Goal: Information Seeking & Learning: Learn about a topic

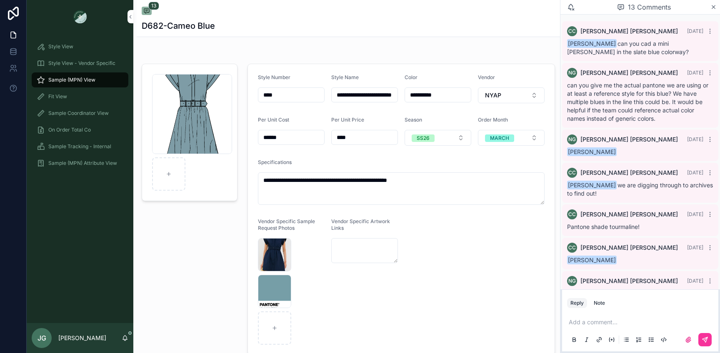
scroll to position [237, 0]
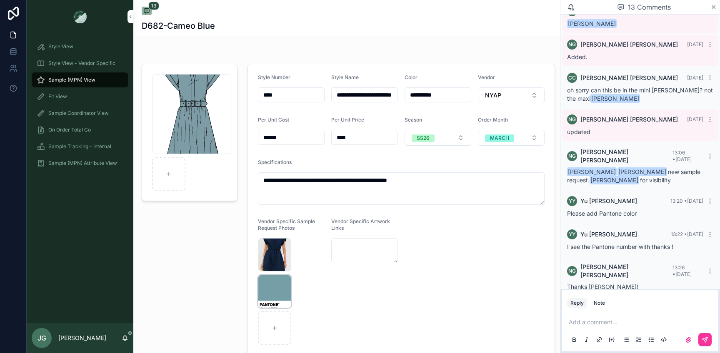
click at [274, 279] on div "Screenshot-2025-10-08-at-1.26.03-PM .png" at bounding box center [274, 291] width 33 height 33
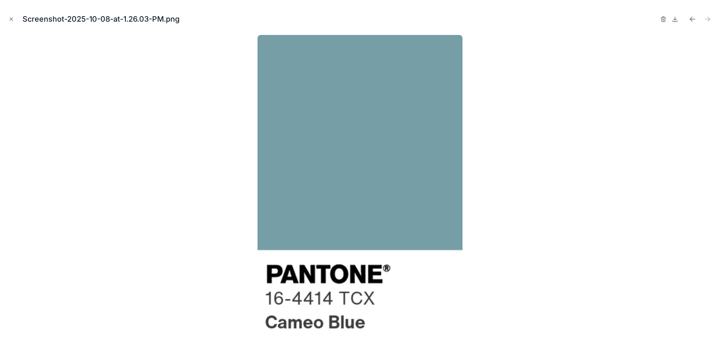
click at [207, 211] on div at bounding box center [360, 191] width 706 height 312
click at [7, 16] on button "Close modal" at bounding box center [11, 19] width 9 height 9
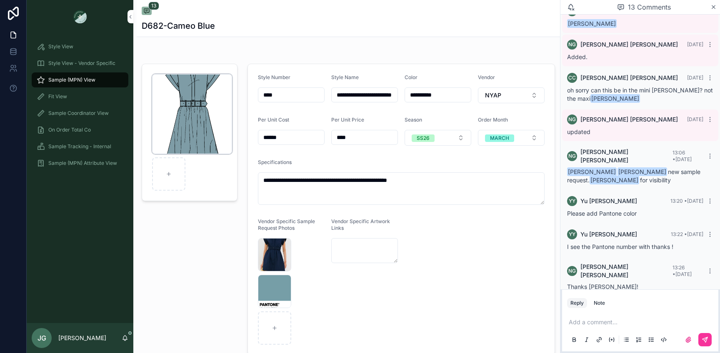
click at [178, 125] on div "[PERSON_NAME]-Mini_cameo-blue .png" at bounding box center [192, 114] width 80 height 80
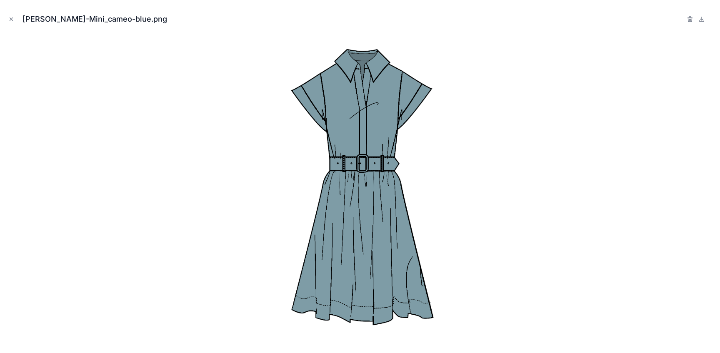
click at [16, 20] on div "[PERSON_NAME]-Mini_cameo-blue.png" at bounding box center [360, 19] width 706 height 25
click at [12, 21] on icon "Close modal" at bounding box center [11, 19] width 6 height 6
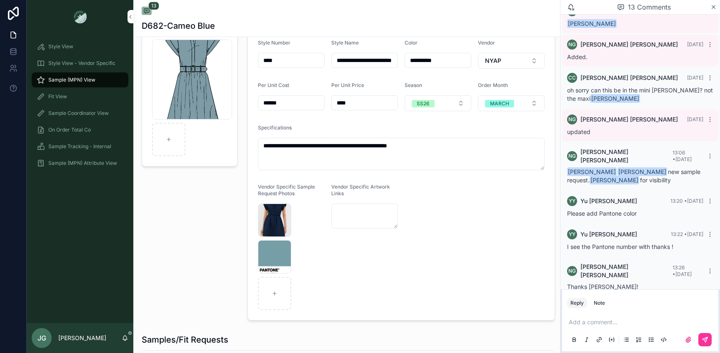
scroll to position [52, 0]
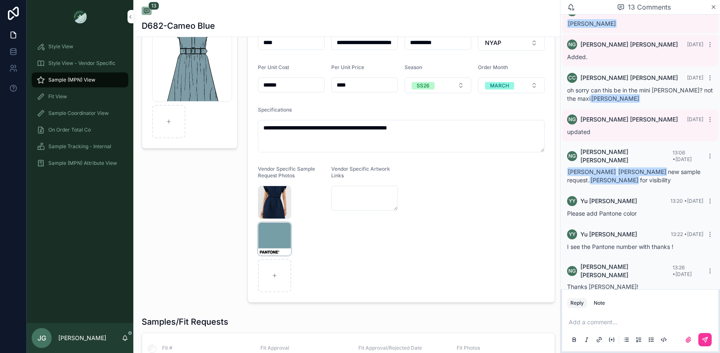
click at [266, 229] on div "Screenshot-2025-10-08-at-1.26.03-PM .png" at bounding box center [274, 238] width 33 height 33
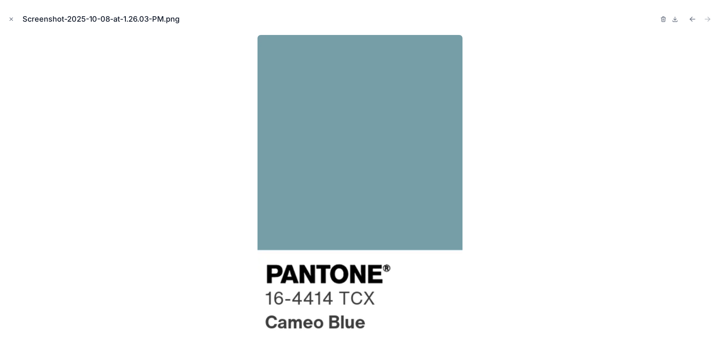
click at [195, 216] on div at bounding box center [360, 191] width 706 height 312
click at [12, 22] on icon "Close modal" at bounding box center [11, 19] width 6 height 6
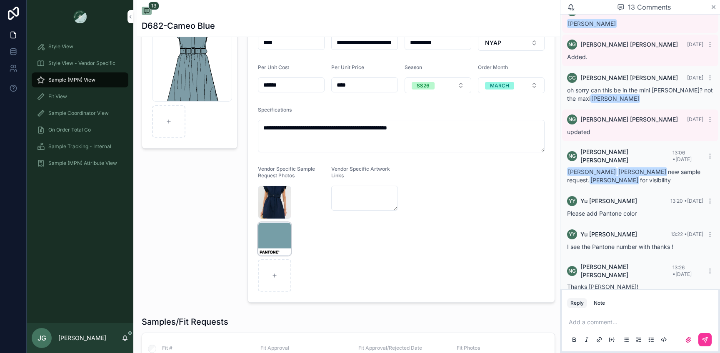
click at [268, 235] on div "Screenshot-2025-10-08-at-1.26.03-PM .png" at bounding box center [274, 238] width 33 height 33
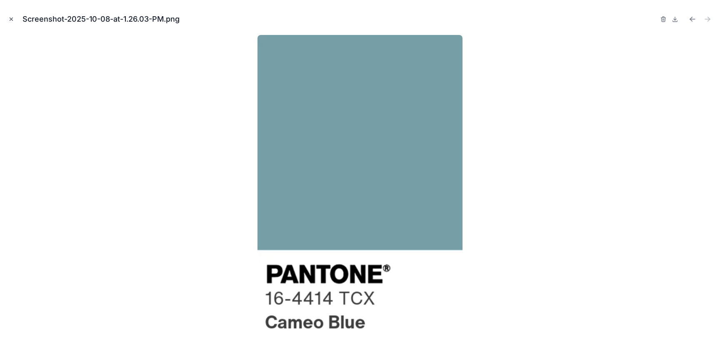
click at [13, 21] on icon "Close modal" at bounding box center [11, 19] width 6 height 6
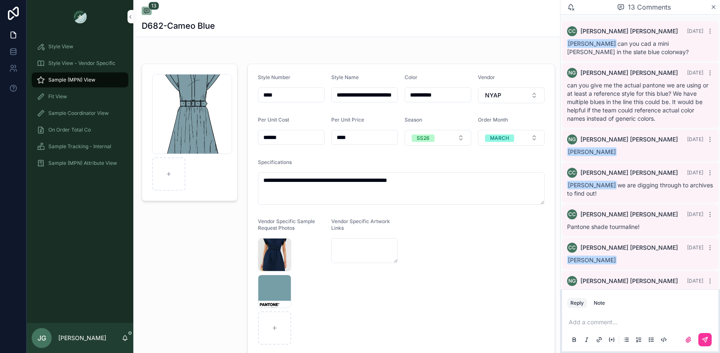
scroll to position [237, 0]
